Goal: Task Accomplishment & Management: Complete application form

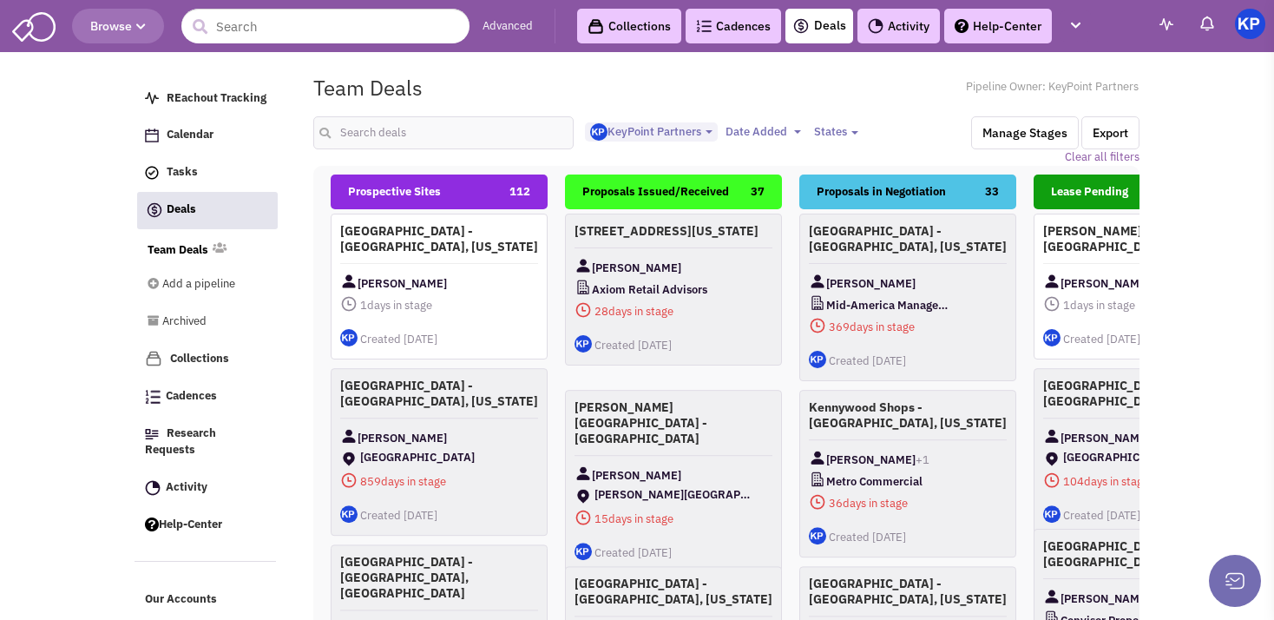
select select "1900"
select select
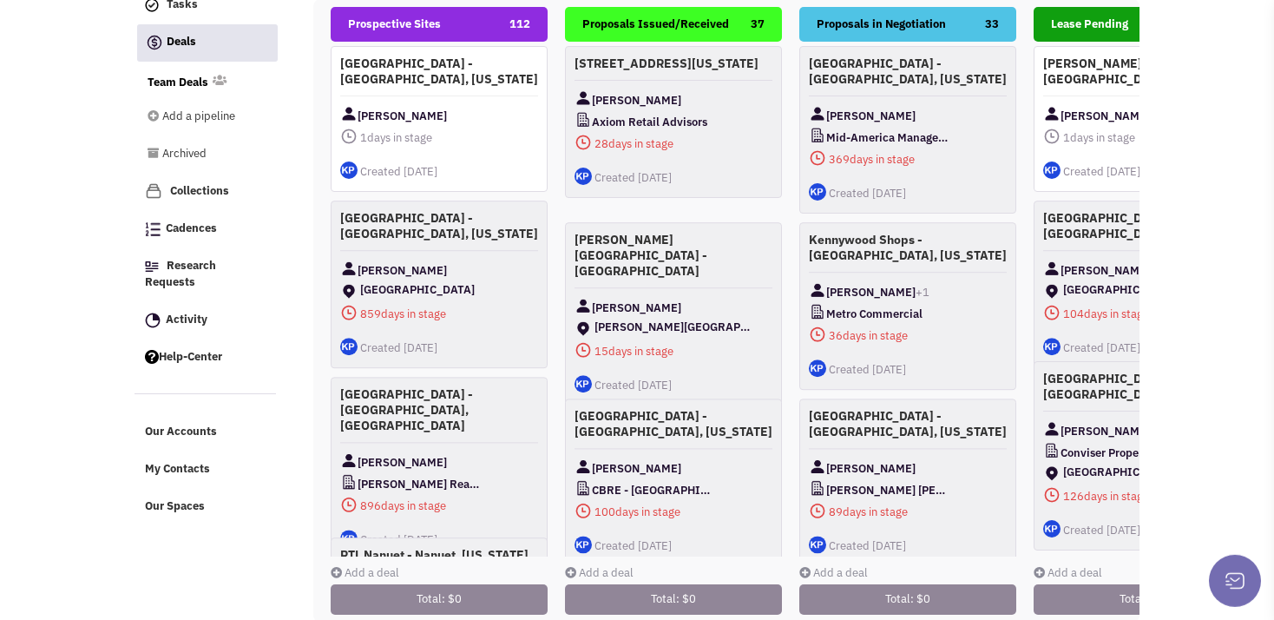
scroll to position [201, 0]
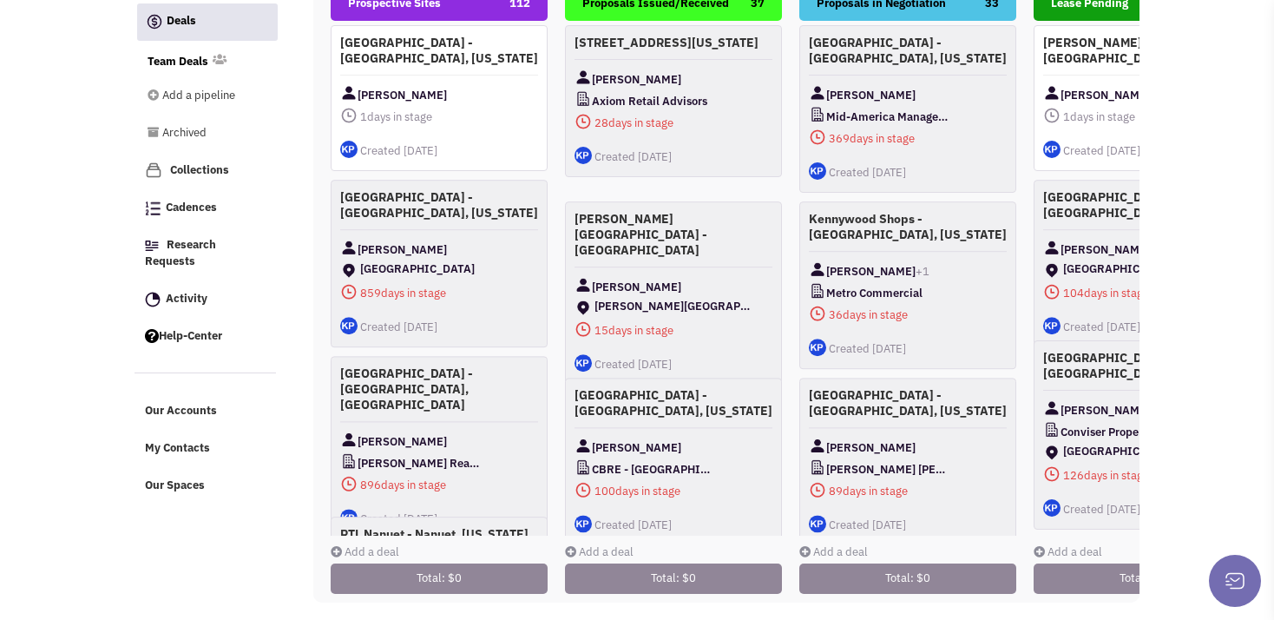
click at [345, 544] on link "Add a deal" at bounding box center [365, 551] width 69 height 15
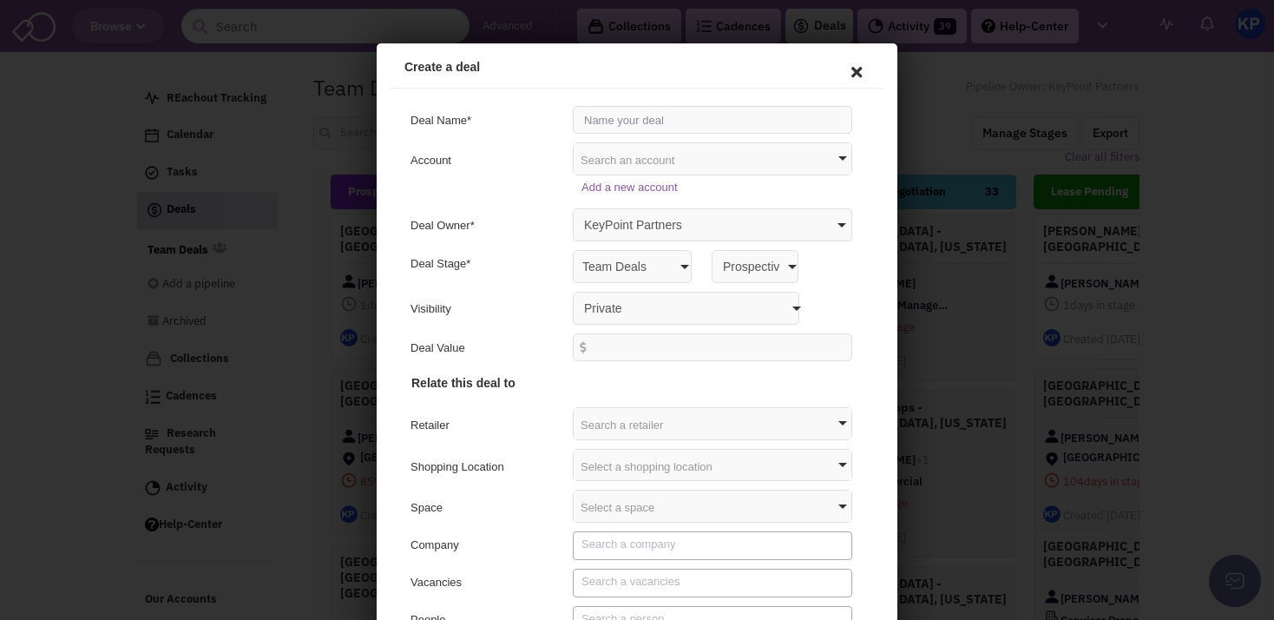
scroll to position [0, 0]
click at [621, 120] on input "text" at bounding box center [709, 117] width 279 height 28
click at [686, 117] on input "[PERSON_NAME] Southgate - zdraper" at bounding box center [709, 117] width 279 height 28
click at [717, 117] on input "[PERSON_NAME] [PERSON_NAME]" at bounding box center [709, 117] width 279 height 28
type input "[PERSON_NAME] [PERSON_NAME][GEOGRAPHIC_DATA], [GEOGRAPHIC_DATA]"
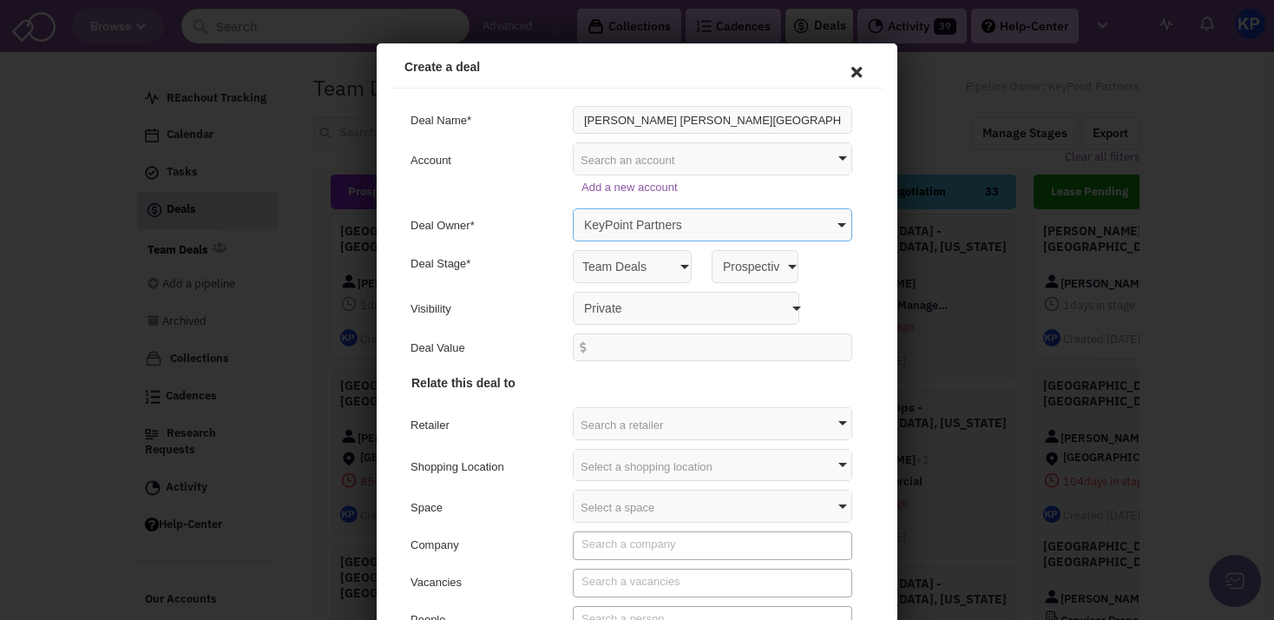
click at [570, 206] on select "KeyPoint Partners [PERSON_NAME] [PERSON_NAME] [PERSON_NAME]" at bounding box center [709, 222] width 279 height 33
click at [659, 218] on select "KeyPoint Partners [PERSON_NAME] [PERSON_NAME] [PERSON_NAME]" at bounding box center [709, 222] width 279 height 33
click at [570, 289] on select "Private Anyone with access to this pipeline" at bounding box center [683, 305] width 226 height 33
select select "false"
click option "Anyone with access to this pipeline" at bounding box center [377, 43] width 0 height 0
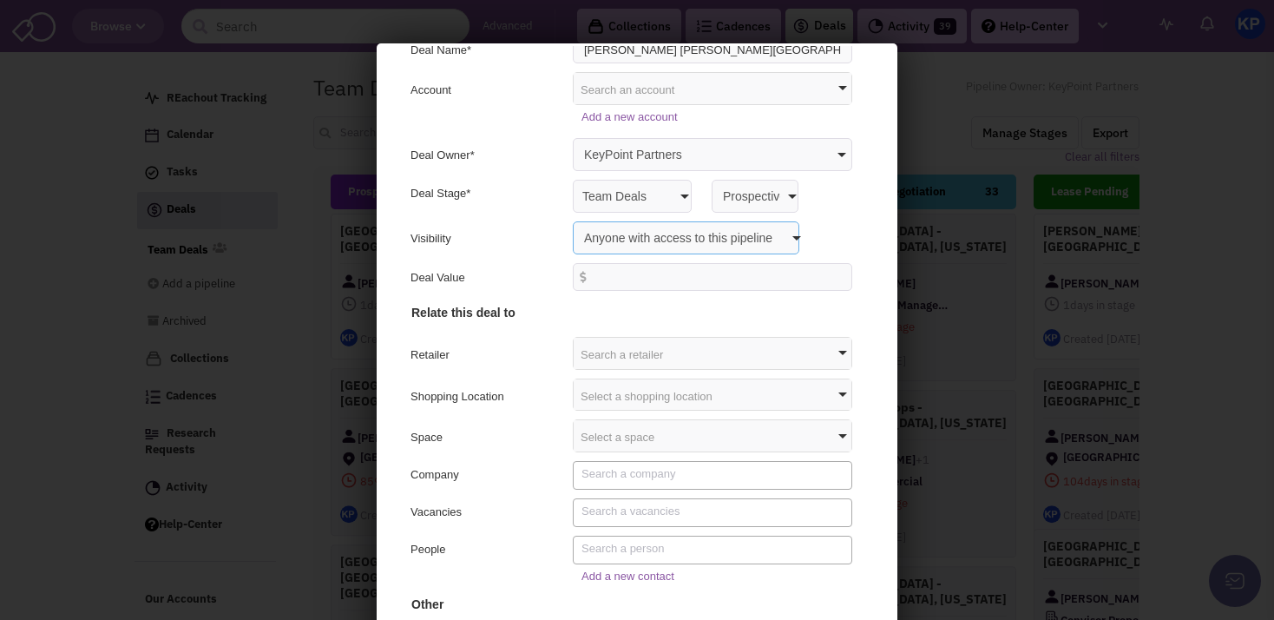
scroll to position [75, 0]
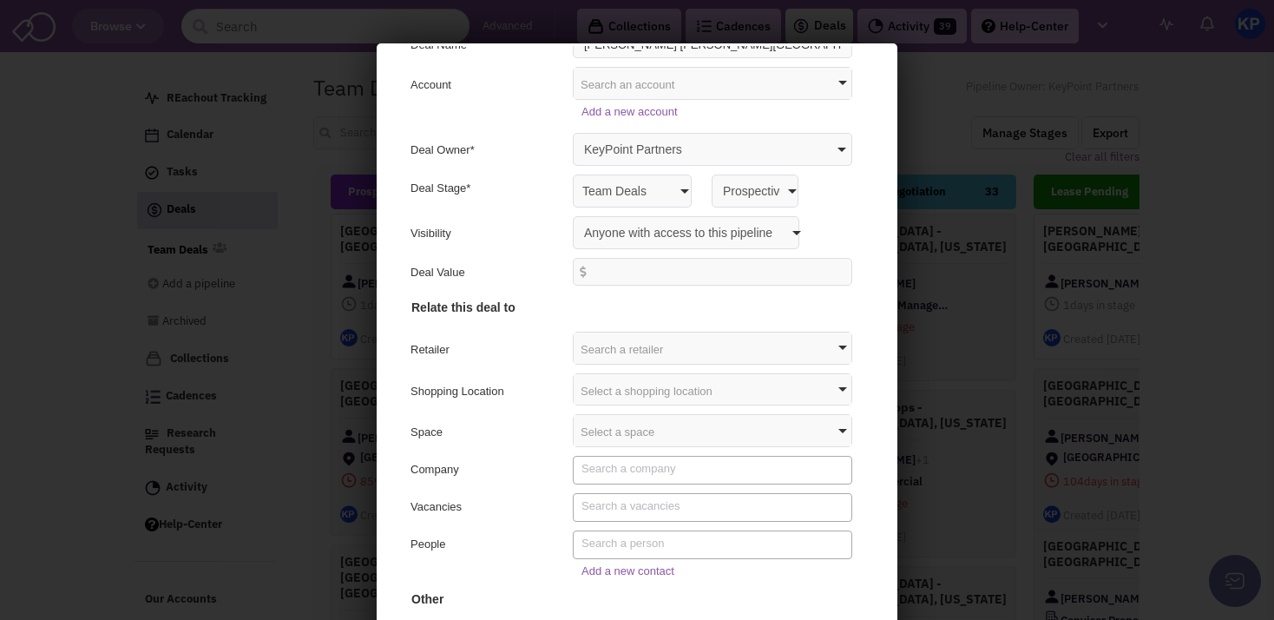
click at [598, 395] on div "Select a shopping location" at bounding box center [710, 386] width 278 height 31
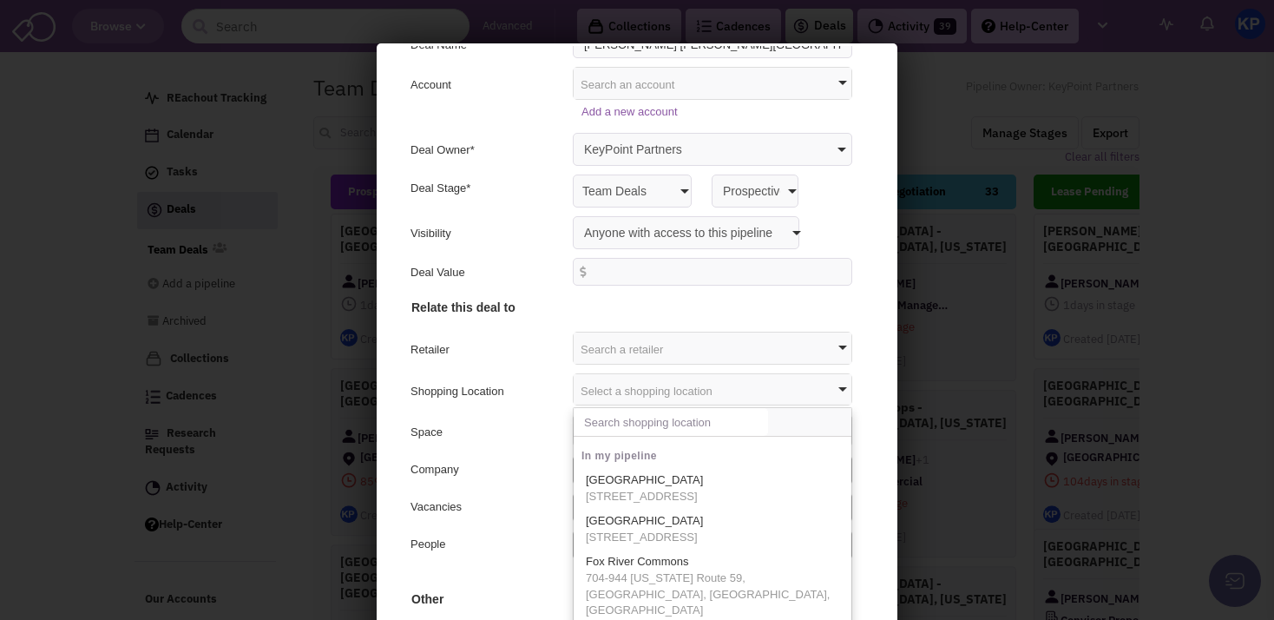
click at [593, 426] on input "text" at bounding box center [668, 419] width 194 height 28
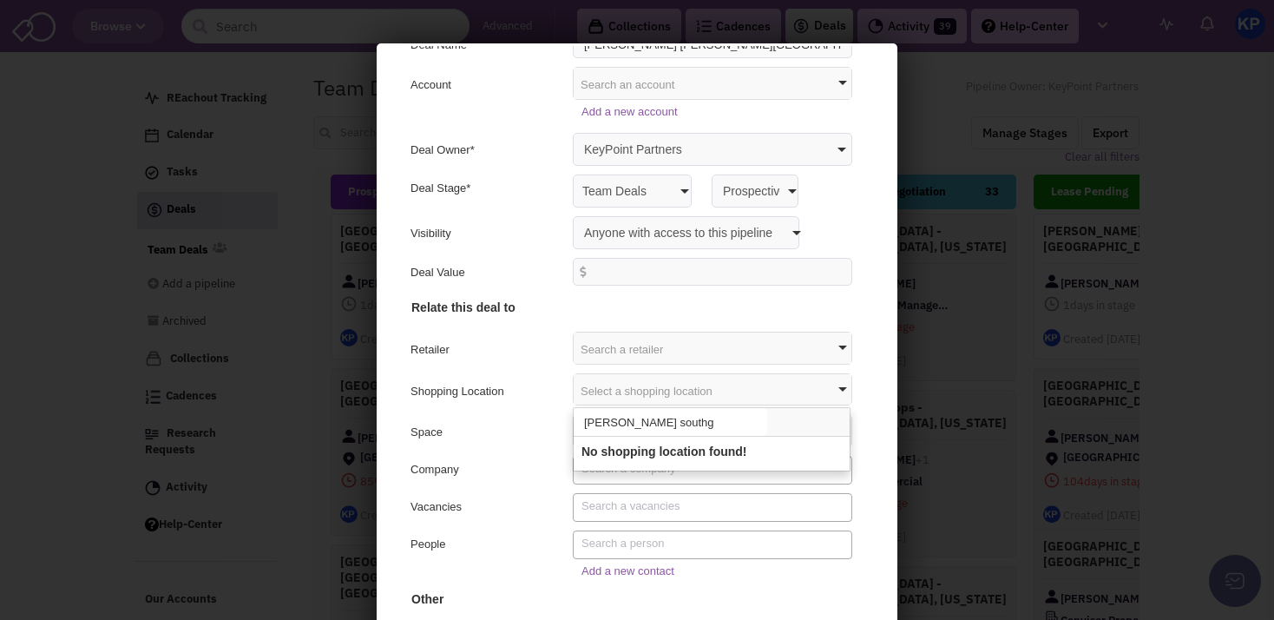
type input "[PERSON_NAME] southg"
click at [533, 426] on div "Space" at bounding box center [483, 432] width 151 height 21
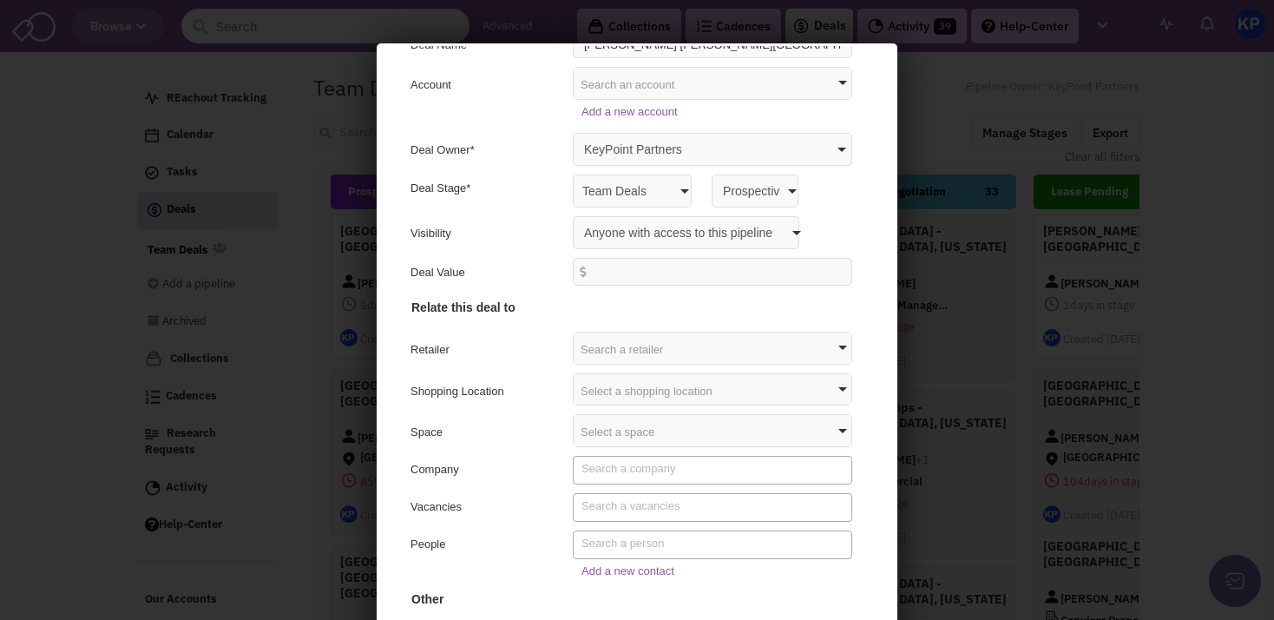
scroll to position [90, 0]
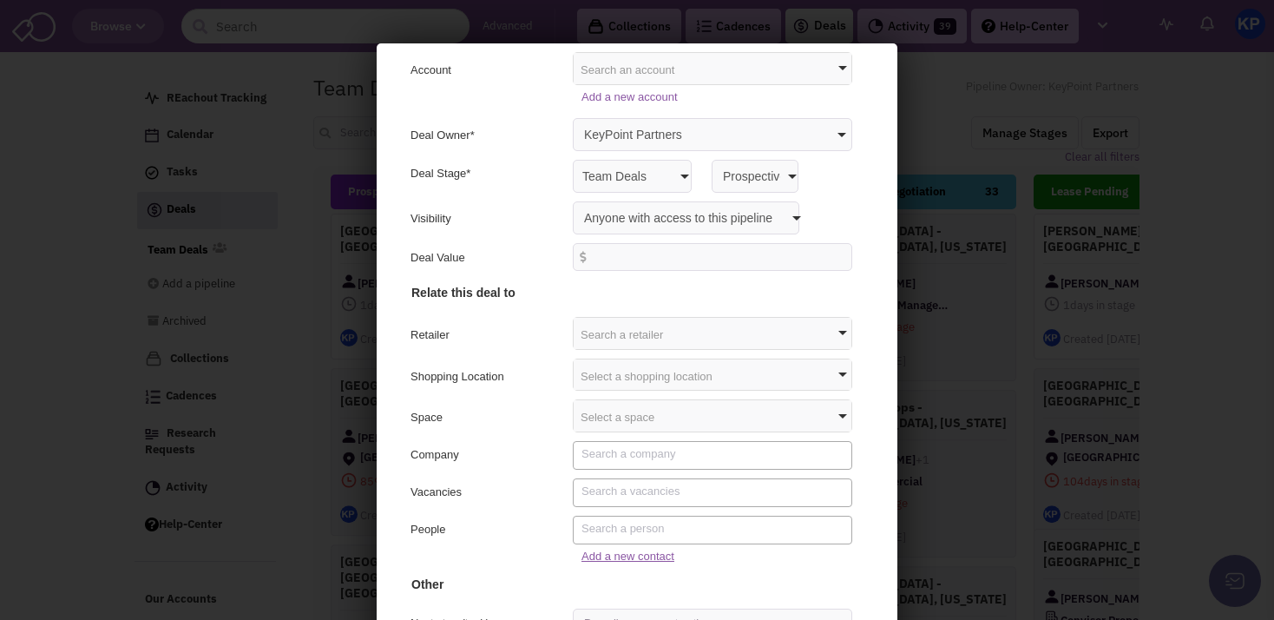
click at [579, 549] on link "Add a new contact" at bounding box center [625, 553] width 93 height 13
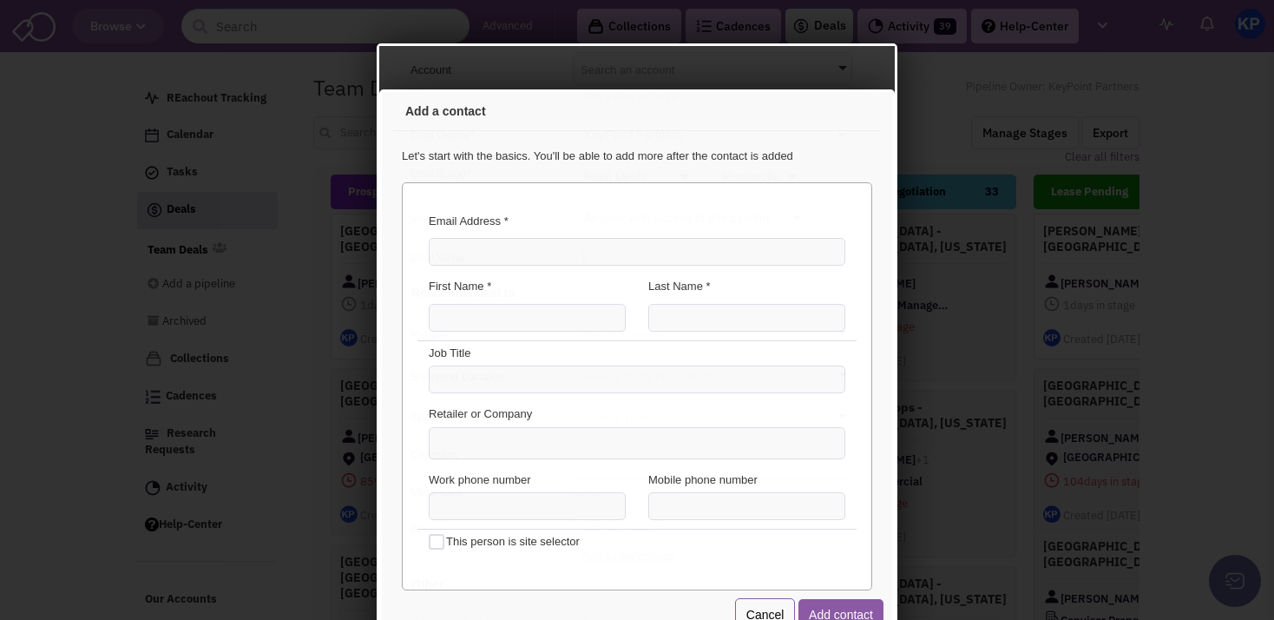
scroll to position [0, 0]
click at [469, 244] on input "Email Address *" at bounding box center [634, 249] width 417 height 28
paste input "[EMAIL_ADDRESS][DOMAIN_NAME]"
type input "[EMAIL_ADDRESS][DOMAIN_NAME]"
click at [456, 315] on input "First Name *" at bounding box center [524, 315] width 197 height 28
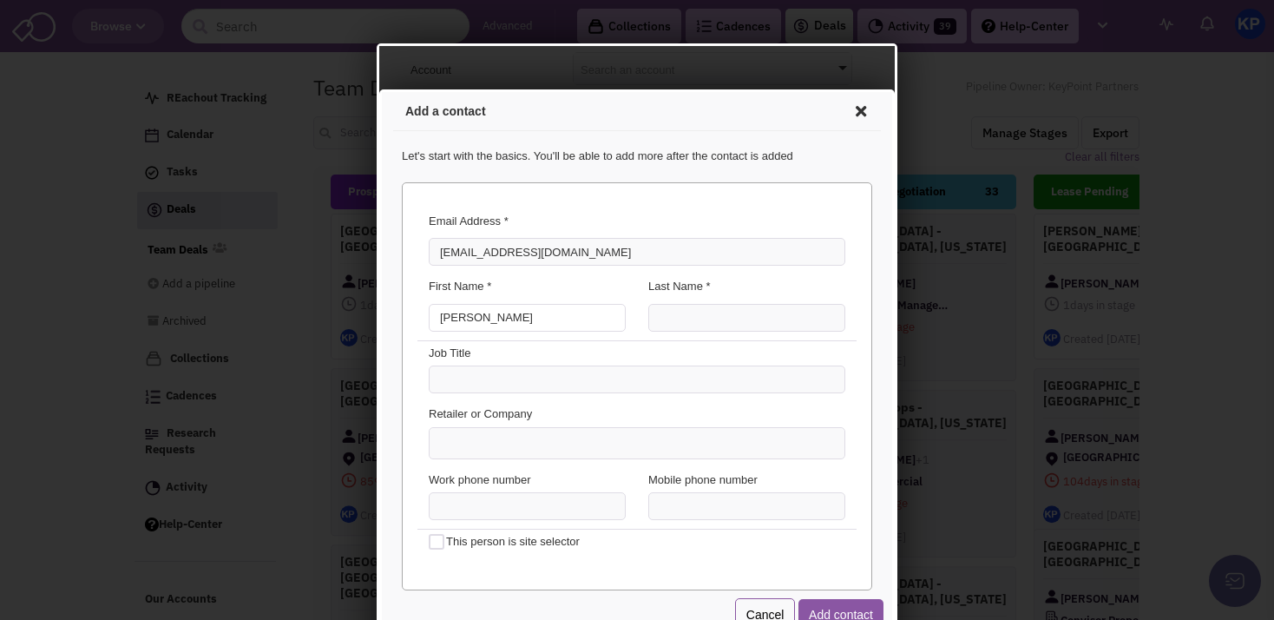
type input "[PERSON_NAME]"
click at [653, 307] on input "Last Name *" at bounding box center [744, 315] width 197 height 28
click at [695, 317] on input "Vandersyteen" at bounding box center [744, 315] width 197 height 28
type input "[PERSON_NAME]"
click at [501, 431] on ul at bounding box center [634, 440] width 415 height 30
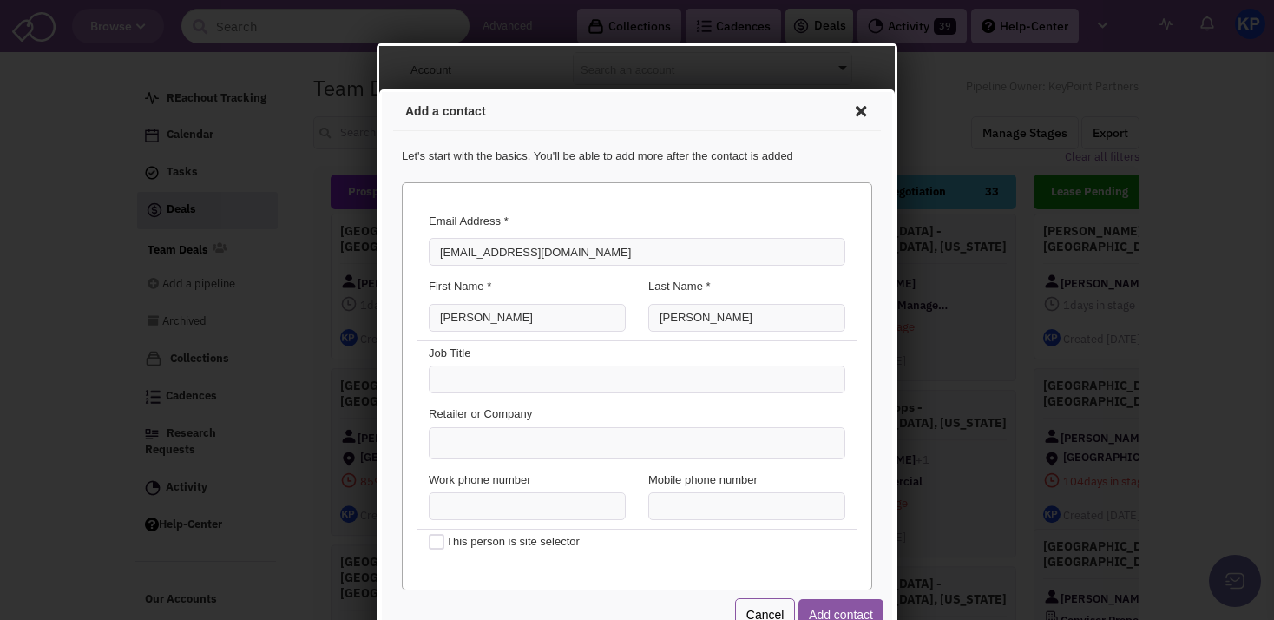
click at [379, 89] on select at bounding box center [379, 89] width 0 height 0
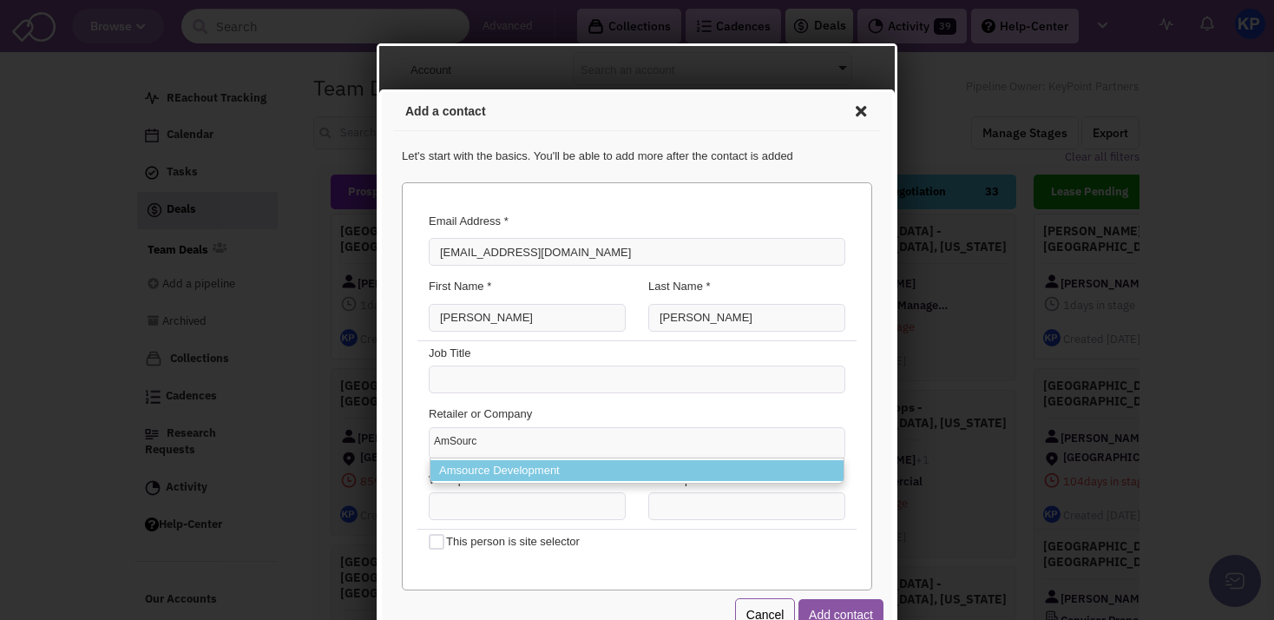
type input "AmSourc"
click at [580, 461] on li "Amsource Development" at bounding box center [634, 468] width 413 height 22
click at [379, 89] on select "AmSourc Amsource Development" at bounding box center [379, 89] width 0 height 0
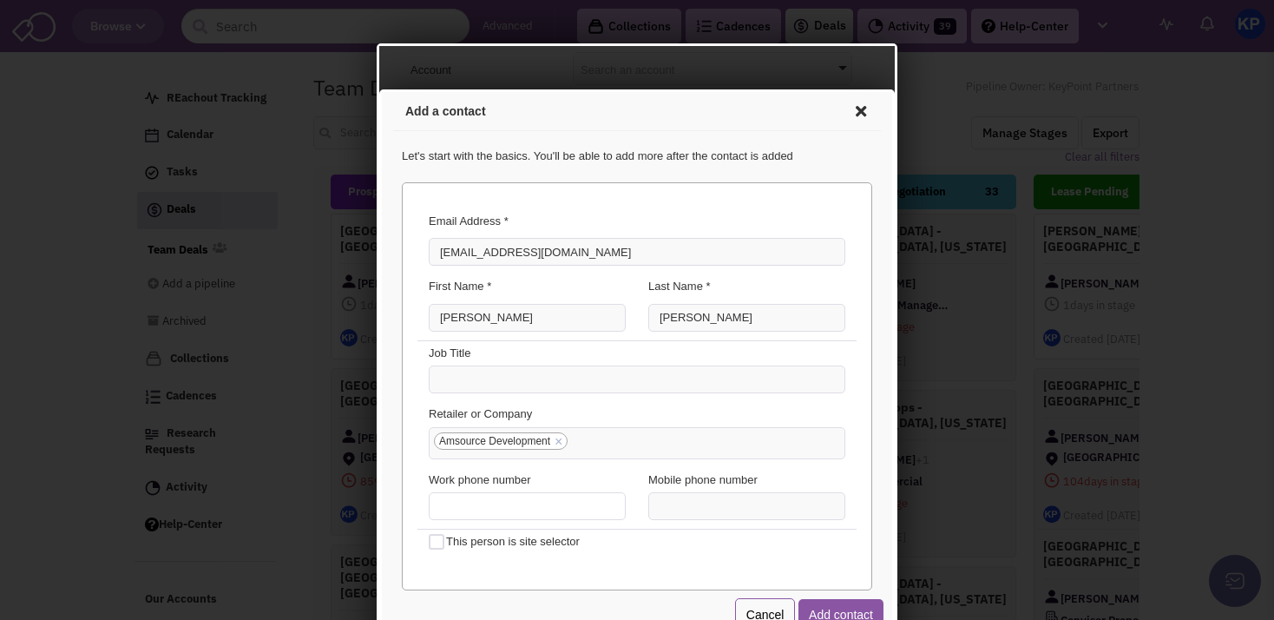
type input "(___) ___-____"
click at [555, 511] on input "(___) ___-____" at bounding box center [524, 503] width 197 height 28
type input "(___) ___-____"
click at [671, 501] on input "(___) ___-____" at bounding box center [744, 503] width 197 height 28
paste input "01) 201-2912"
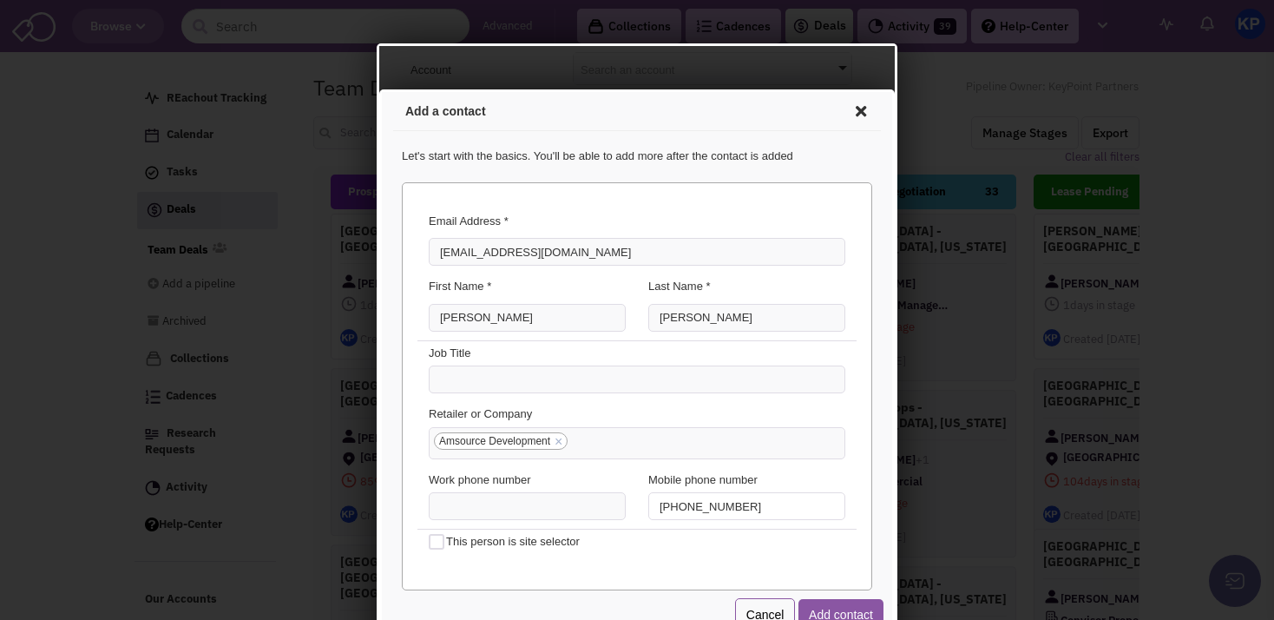
scroll to position [47, 0]
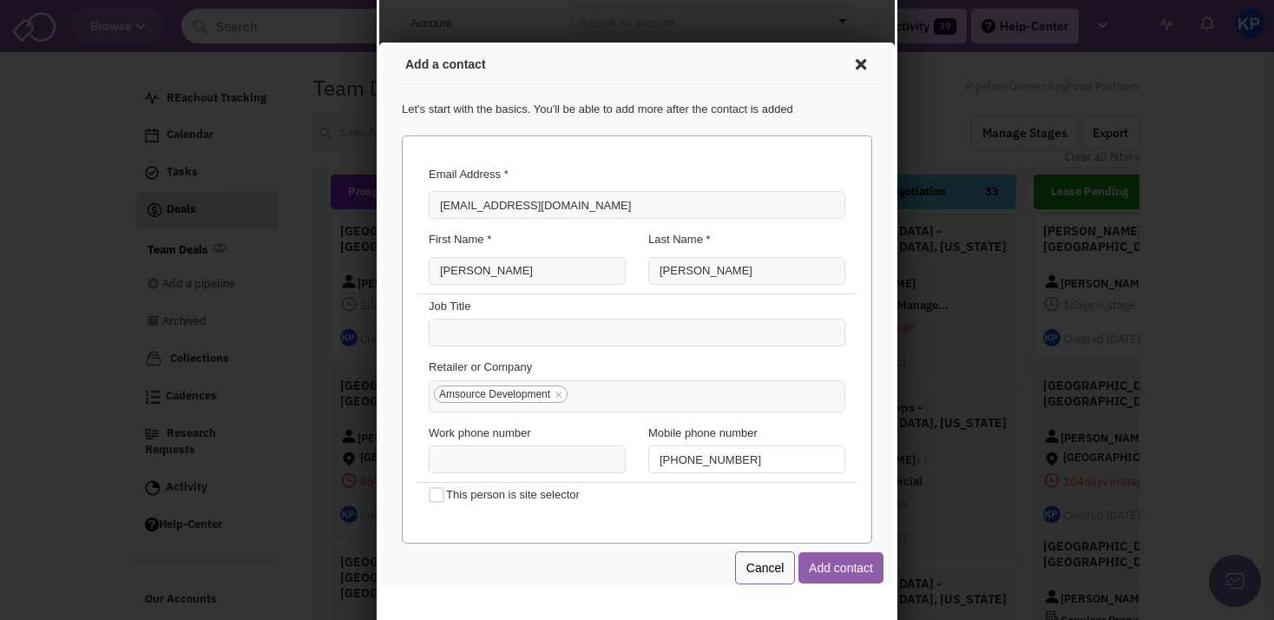
type input "[PHONE_NUMBER]"
click at [812, 559] on button "Add contact" at bounding box center [838, 564] width 85 height 31
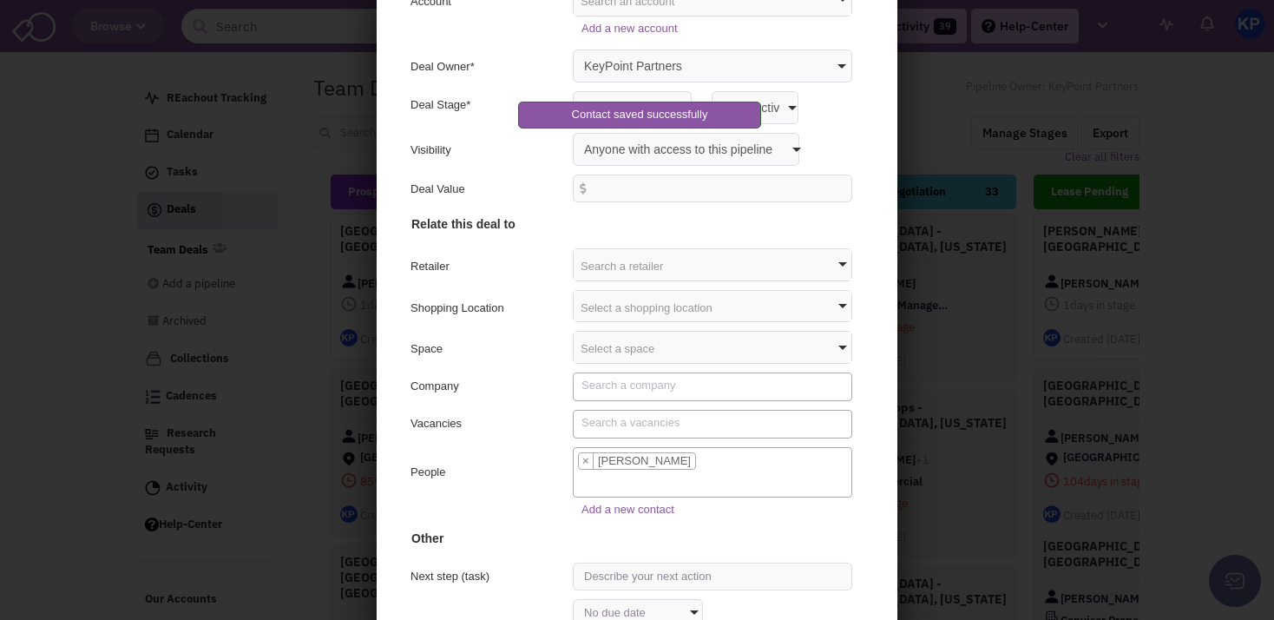
scroll to position [165, 0]
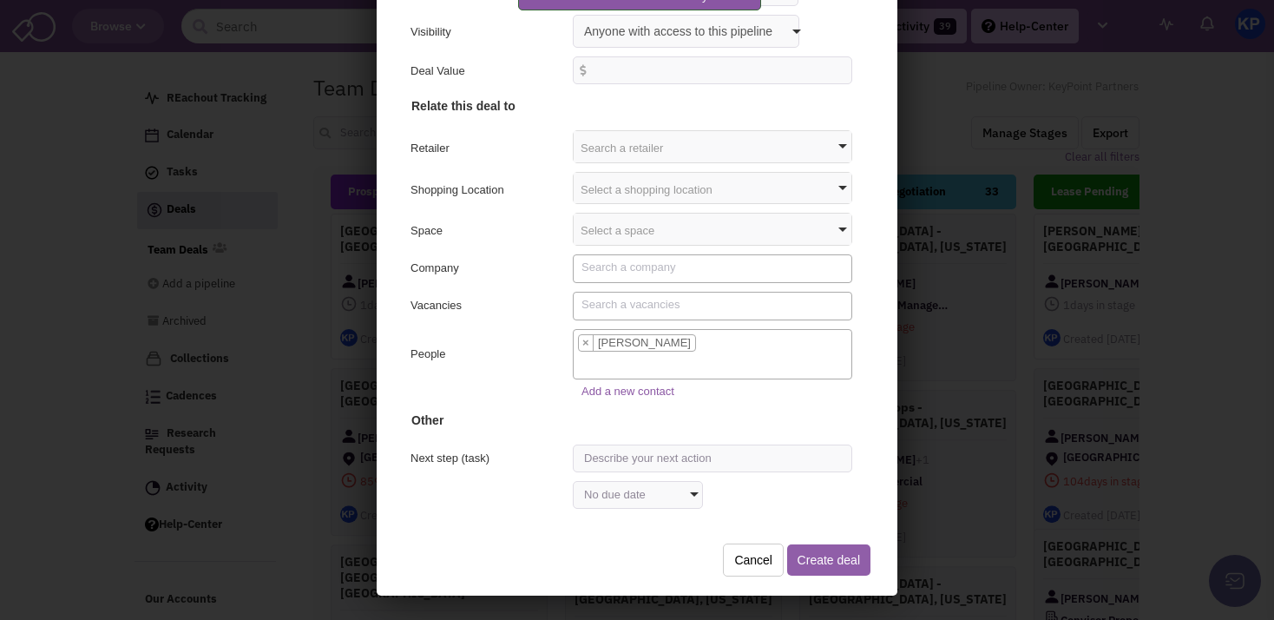
click at [809, 546] on button "Create deal" at bounding box center [825, 556] width 83 height 31
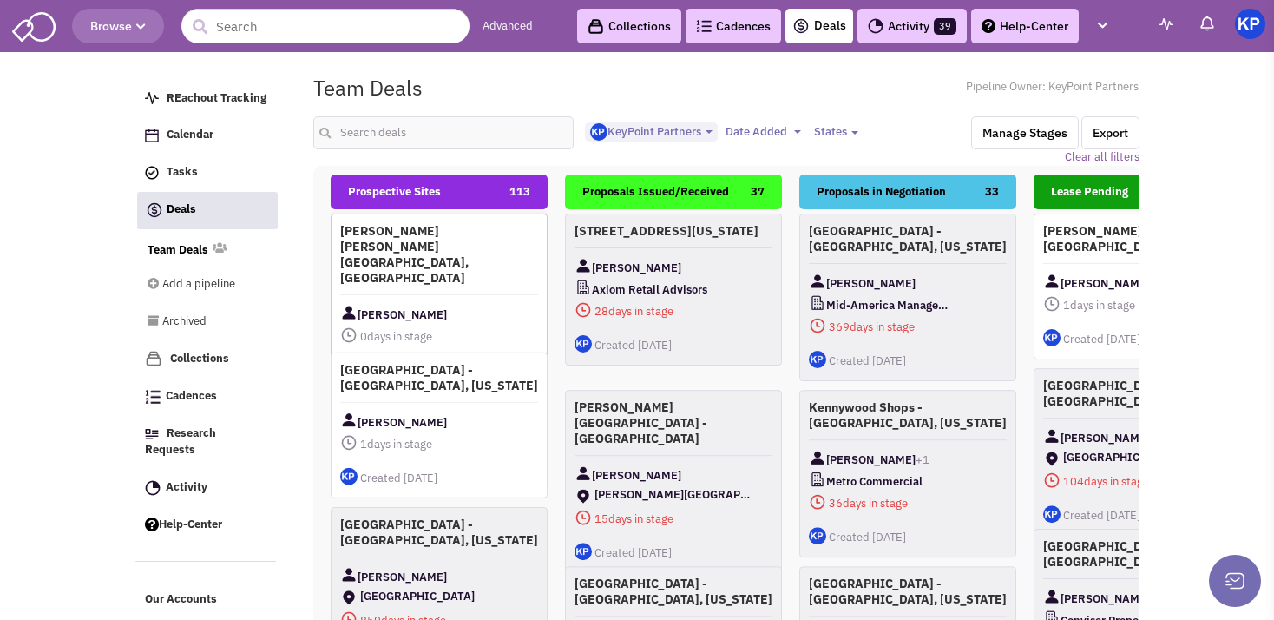
click at [489, 228] on h4 "[PERSON_NAME] [PERSON_NAME][GEOGRAPHIC_DATA], [GEOGRAPHIC_DATA]" at bounding box center [439, 254] width 198 height 62
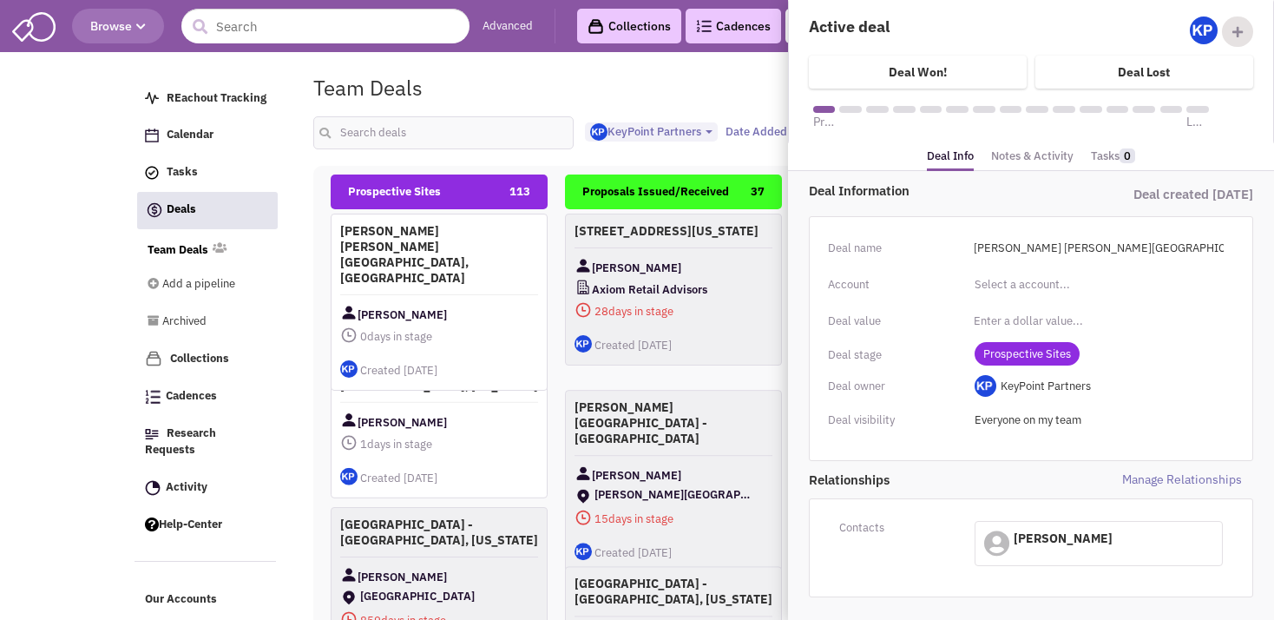
click at [1008, 161] on link "Notes & Activity" at bounding box center [1032, 156] width 82 height 25
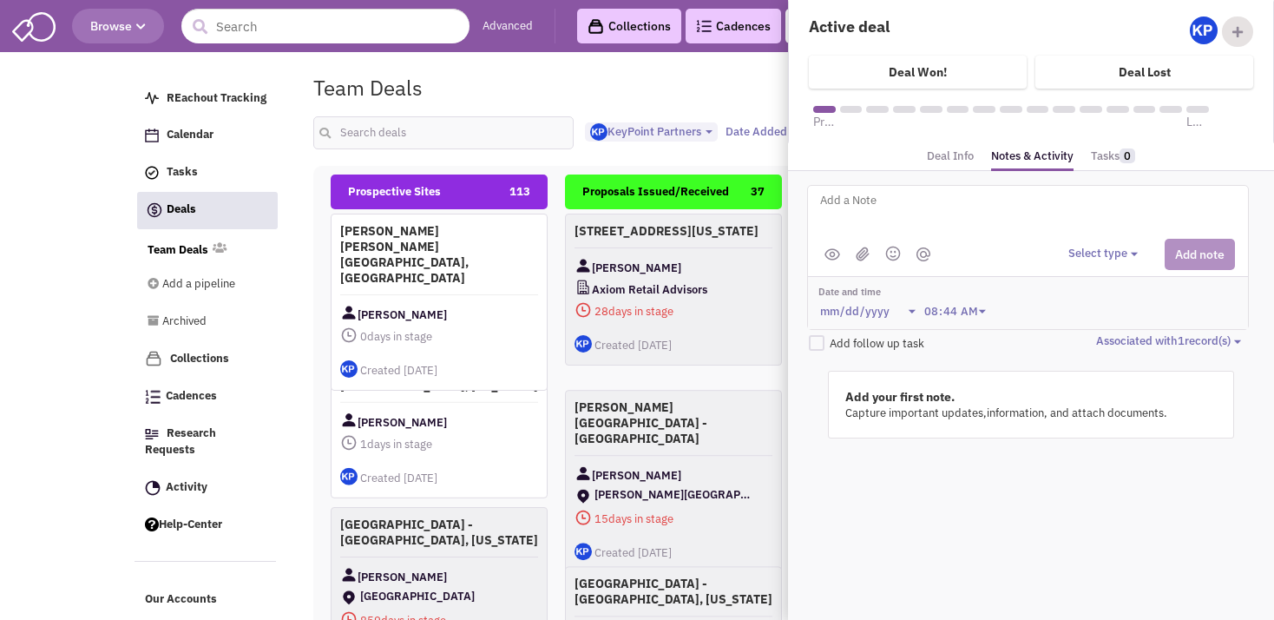
click at [864, 196] on textarea at bounding box center [1033, 214] width 430 height 48
click at [1076, 196] on textarea "Address:" at bounding box center [1033, 214] width 430 height 48
paste textarea "300 E. 21300 S. Draper, UT"
click at [822, 221] on textarea "Address: [STREET_ADDRESS]" at bounding box center [1033, 214] width 430 height 48
type textarea "Address: [STREET_ADDRESS]"
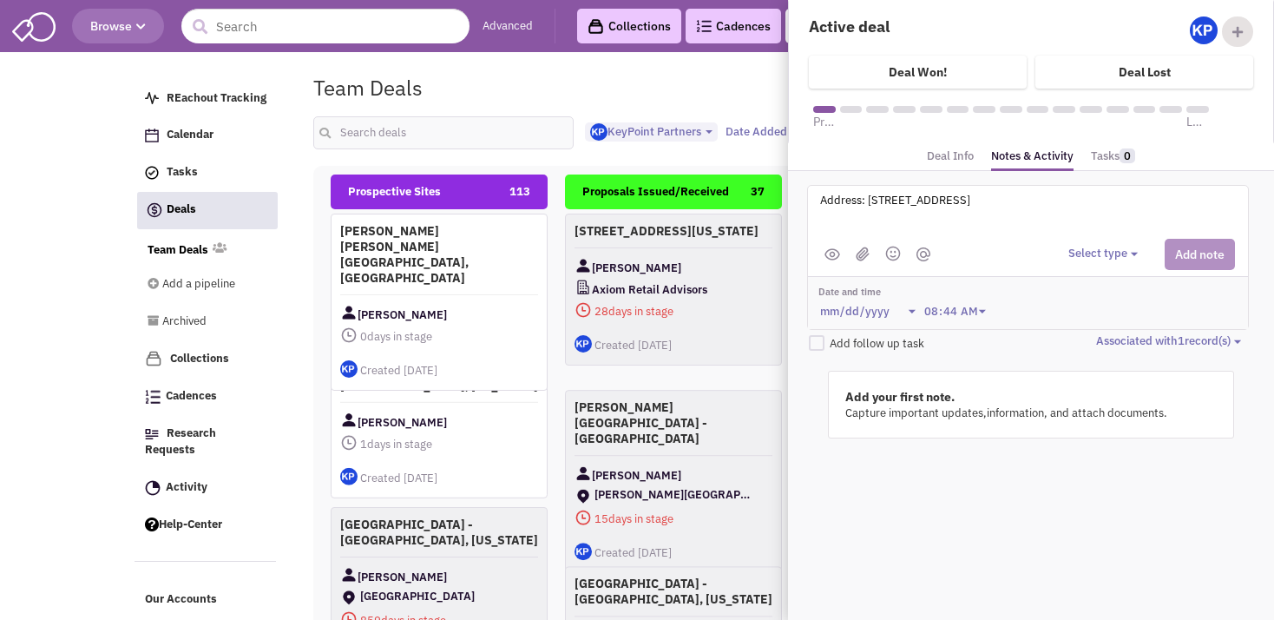
click at [1105, 248] on button "Select type" at bounding box center [1105, 254] width 75 height 16
click at [1111, 328] on div "Log a note" at bounding box center [1094, 336] width 43 height 16
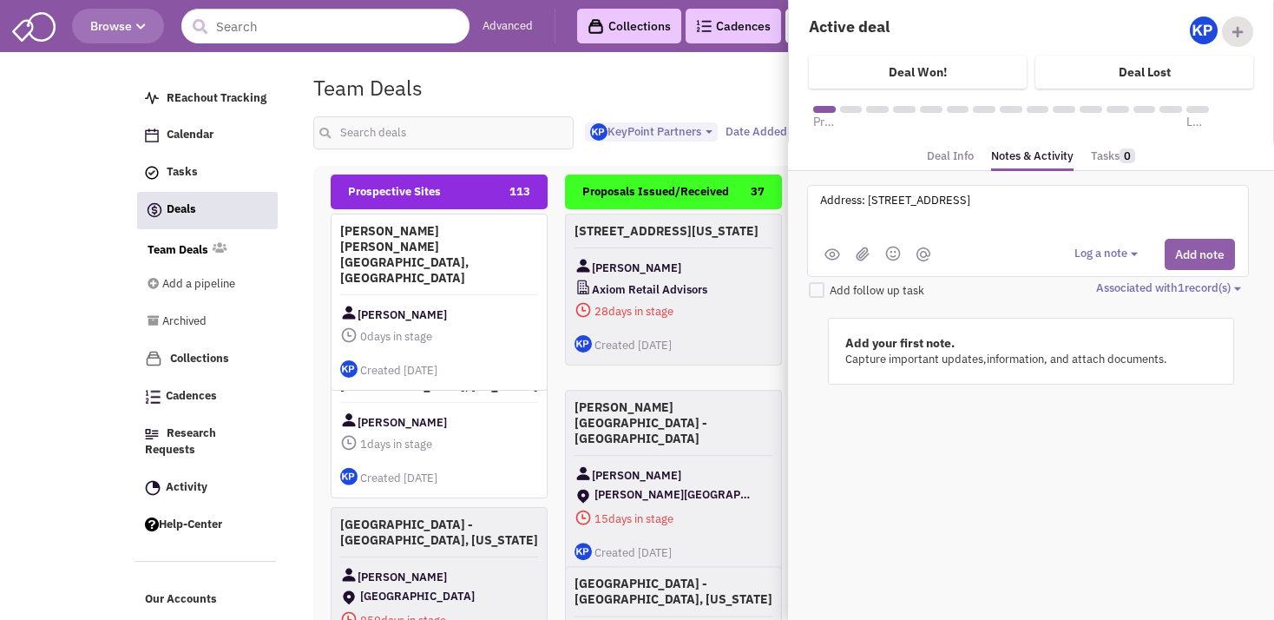
click at [1194, 255] on button "Add note" at bounding box center [1200, 254] width 70 height 31
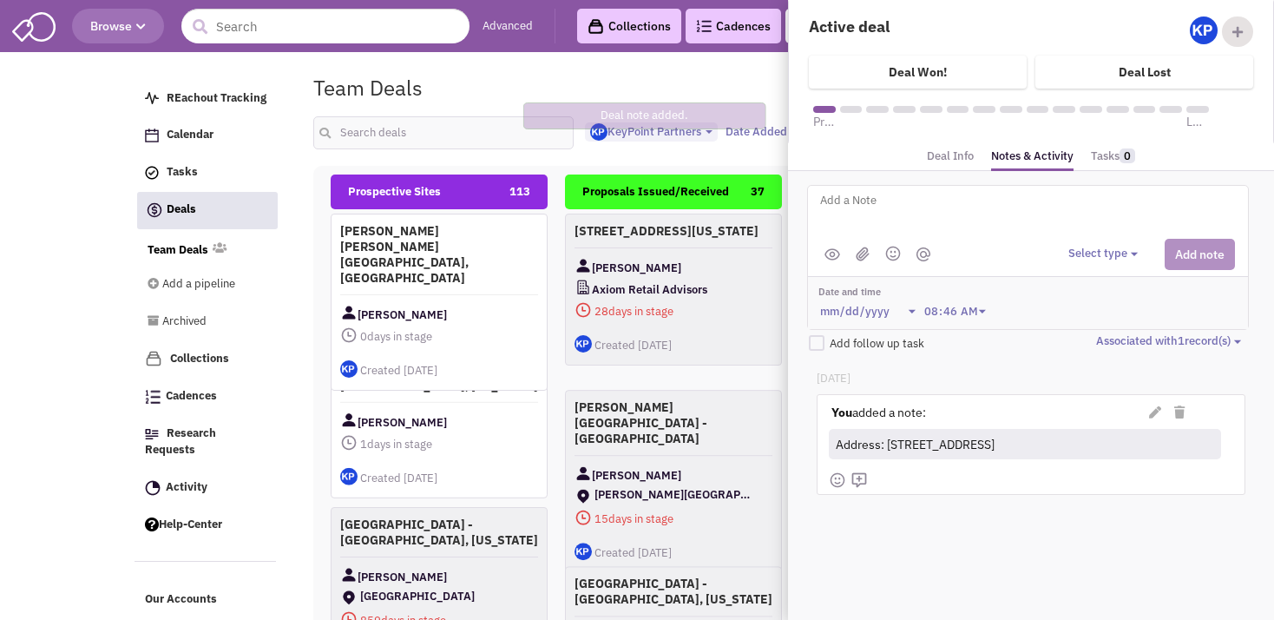
click at [956, 222] on textarea at bounding box center [1033, 214] width 430 height 48
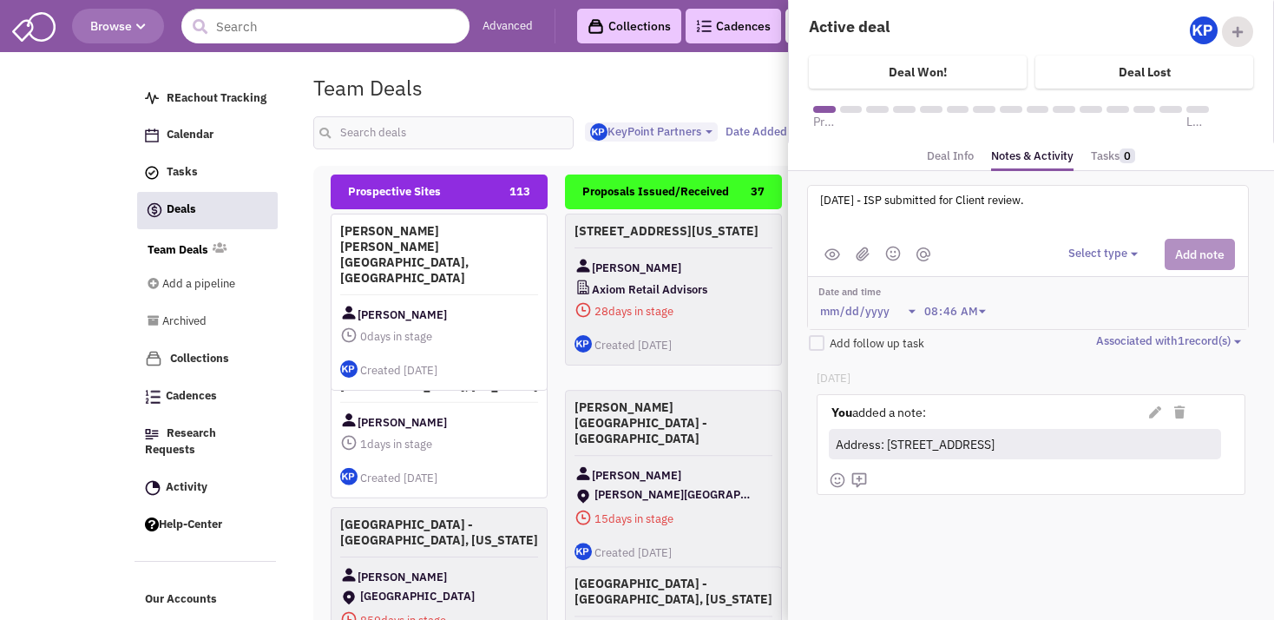
type textarea "[DATE] - ISP submitted for Client review."
click at [1116, 262] on div "Select type Select type" at bounding box center [1151, 254] width 167 height 31
click at [1112, 255] on button "Select type" at bounding box center [1105, 254] width 75 height 16
click at [1109, 335] on div "Log a note" at bounding box center [1094, 336] width 43 height 16
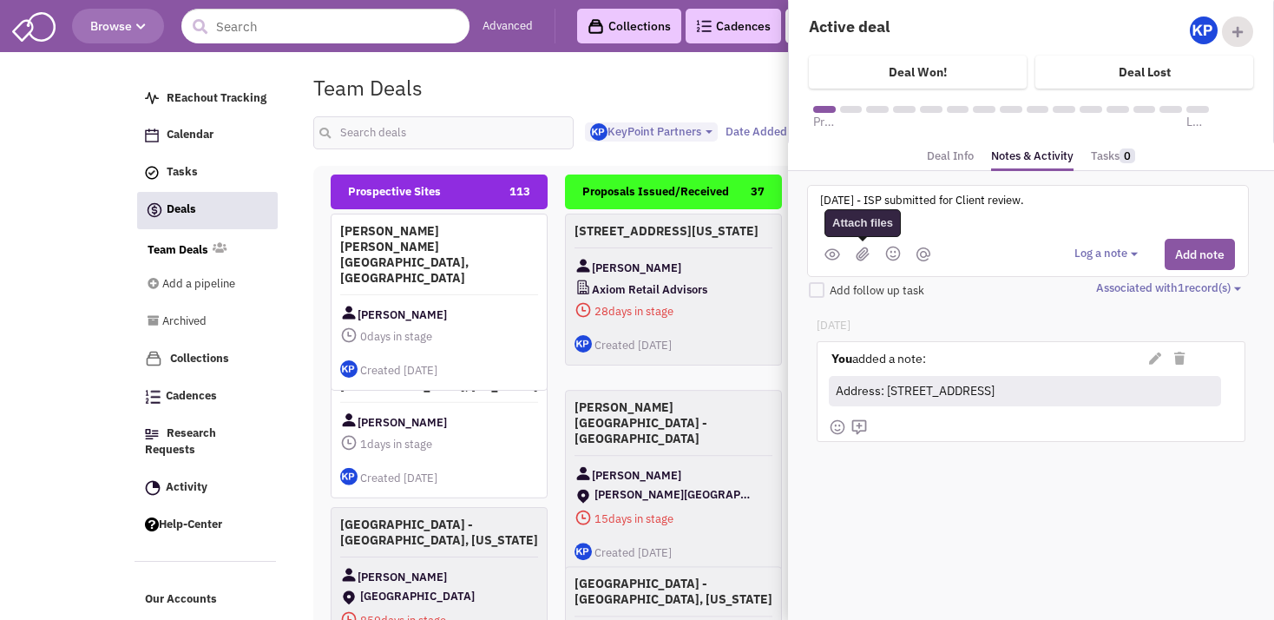
click at [864, 253] on img at bounding box center [863, 253] width 14 height 15
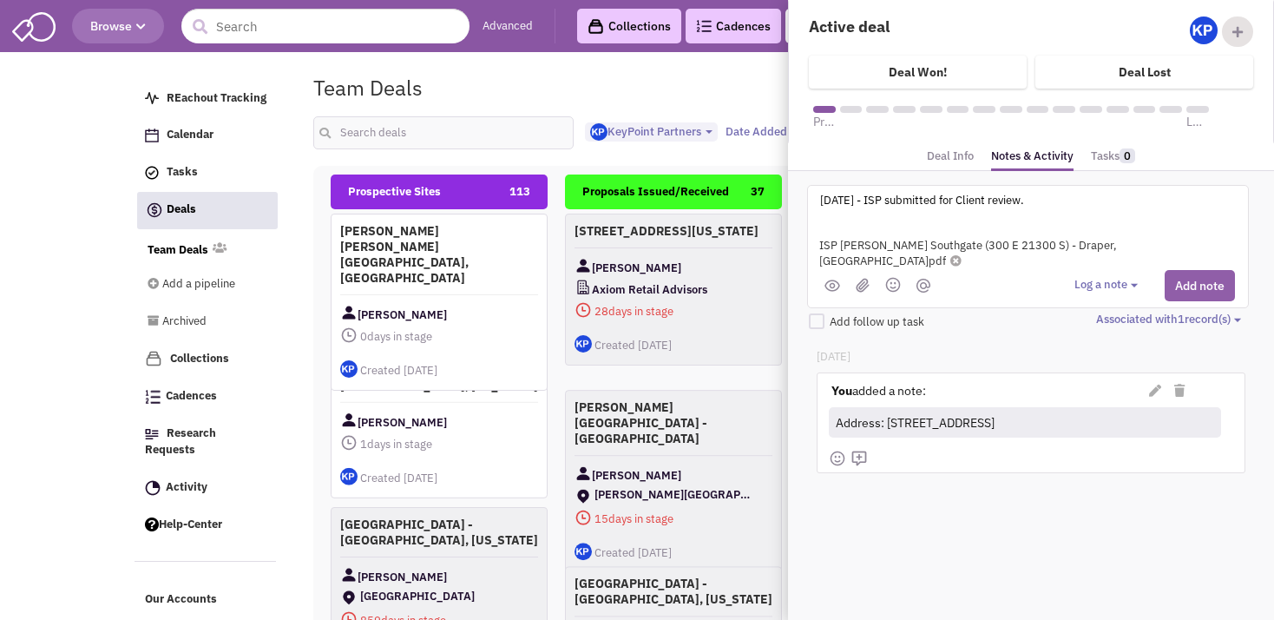
click at [1186, 270] on button "Add note" at bounding box center [1200, 285] width 70 height 31
